Goal: Transaction & Acquisition: Book appointment/travel/reservation

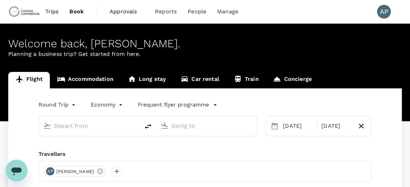
type input "Prince [PERSON_NAME] (YXS)"
type input "Adelaide (ADL)"
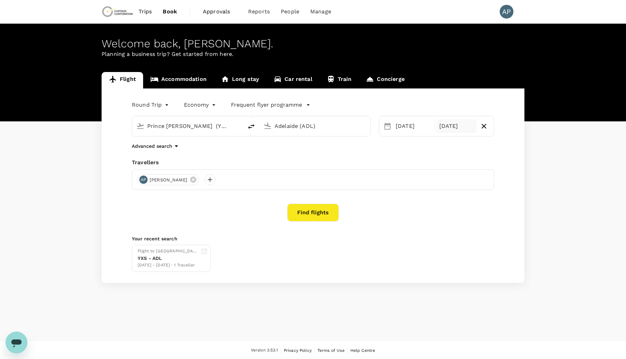
click at [414, 128] on div "[DATE]" at bounding box center [457, 126] width 41 height 14
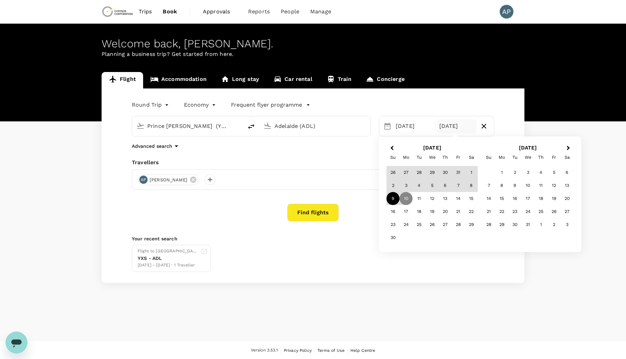
click at [392, 187] on div "9" at bounding box center [393, 198] width 13 height 13
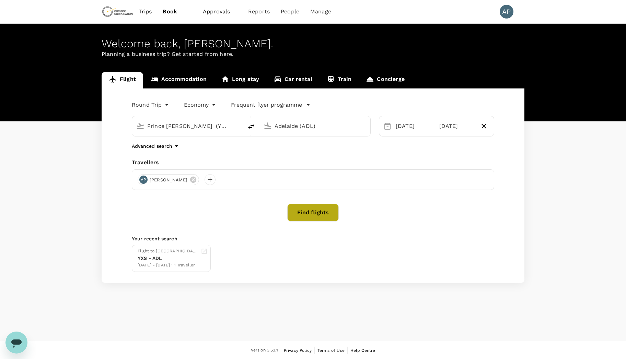
click at [313, 187] on button "Find flights" at bounding box center [312, 213] width 51 height 18
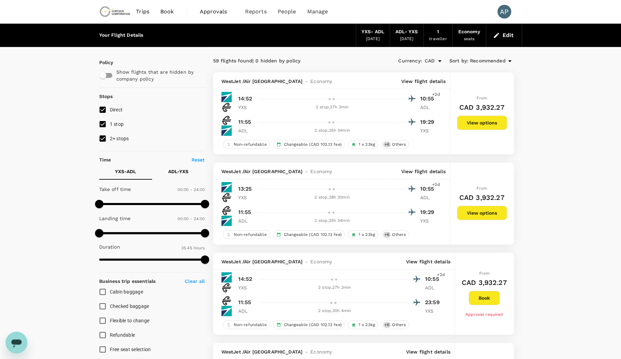
click at [406, 40] on div "[DATE]" at bounding box center [407, 39] width 14 height 7
